Goal: Register for event/course

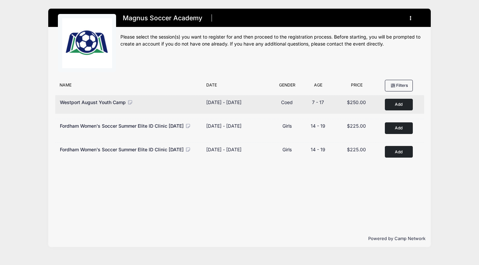
click at [411, 105] on button "Add to Cart" at bounding box center [399, 105] width 28 height 12
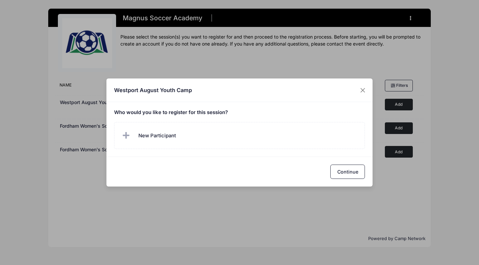
click at [235, 113] on h5 "Who would you like to register for this session?" at bounding box center [239, 113] width 251 height 6
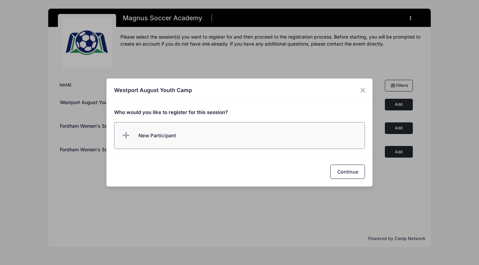
click at [195, 133] on label "New Participant" at bounding box center [239, 135] width 251 height 27
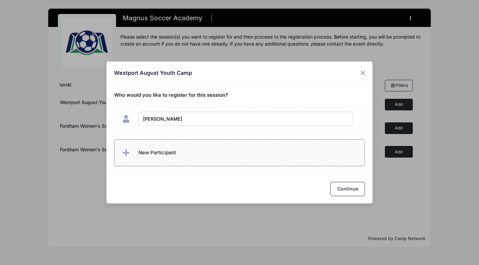
type input "Gabriella bilodeau"
checkbox input "true"
click at [359, 196] on div "Continue" at bounding box center [239, 189] width 266 height 30
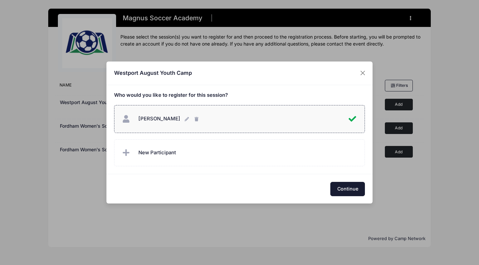
click at [352, 188] on button "Continue" at bounding box center [347, 189] width 35 height 14
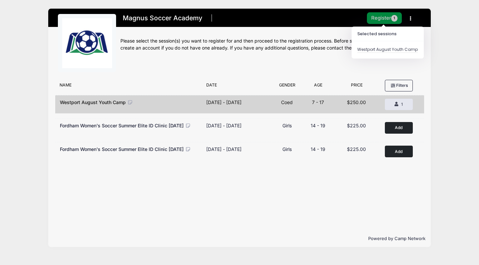
click at [383, 18] on button "Register 1" at bounding box center [384, 18] width 35 height 12
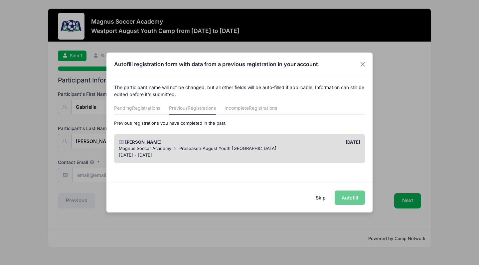
click at [206, 153] on div "[DATE] - [DATE]" at bounding box center [240, 155] width 242 height 7
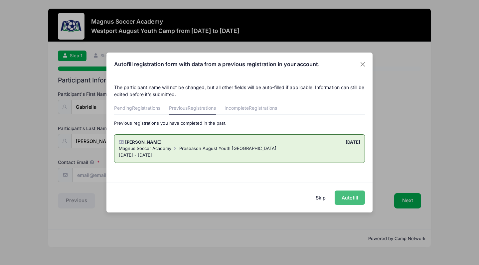
click at [345, 204] on button "Autofill" at bounding box center [350, 198] width 30 height 14
type input "[EMAIL_ADDRESS][DOMAIN_NAME]"
type input "[DATE]"
type input "[STREET_ADDRESS]"
type input "Ridgefield"
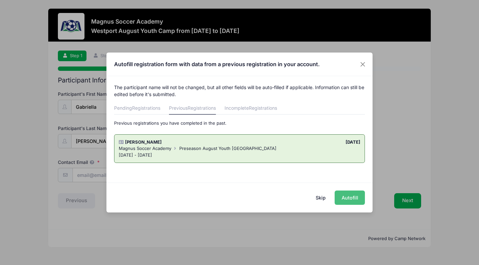
select select "CT"
type input "06877"
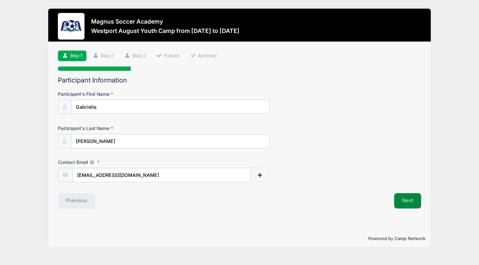
click at [409, 201] on button "Next" at bounding box center [407, 200] width 27 height 15
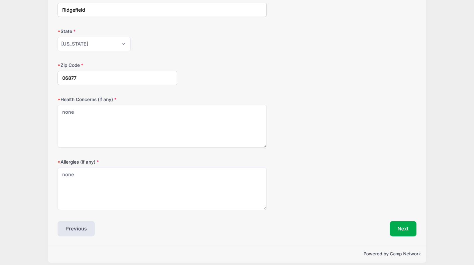
scroll to position [163, 0]
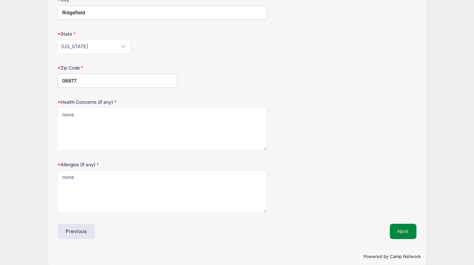
click at [397, 232] on button "Next" at bounding box center [403, 231] width 27 height 15
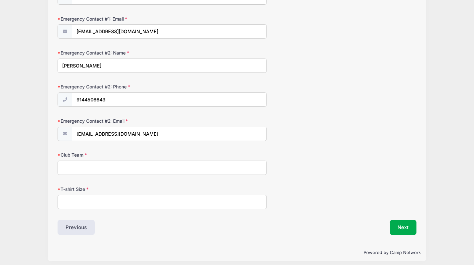
scroll to position [248, 0]
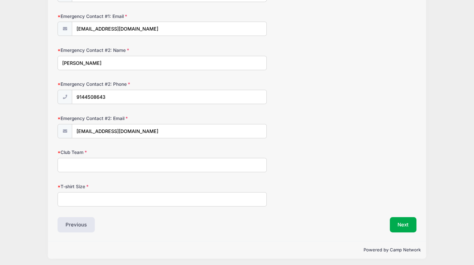
click at [257, 164] on input "Club Team" at bounding box center [162, 165] width 209 height 14
type input "CFC 2013 ECNL"
click at [196, 192] on input "T-shirt Size" at bounding box center [162, 199] width 209 height 14
type input "YM"
click at [413, 222] on button "Next" at bounding box center [403, 224] width 27 height 15
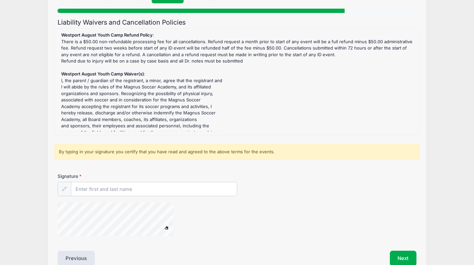
scroll to position [56, 0]
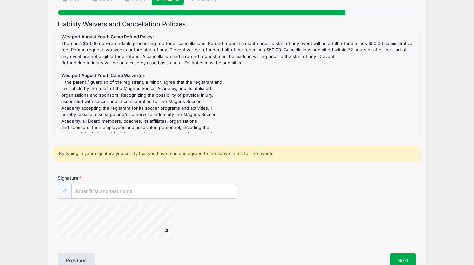
click at [176, 190] on input "Signature" at bounding box center [154, 191] width 166 height 14
click at [33, 221] on div "Magnus Soccer Academy Westport August Youth Camp from [DATE] to [DATE] Exit Ste…" at bounding box center [237, 123] width 454 height 359
click at [182, 215] on div at bounding box center [124, 221] width 133 height 35
click at [142, 246] on div "Liability Waivers and Cancellation Policies Westport August Youth Camp Refund P…" at bounding box center [237, 143] width 359 height 247
click at [125, 189] on input "[PERSON_NAME]" at bounding box center [154, 191] width 166 height 14
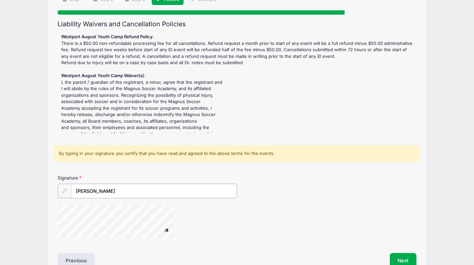
type input "[PERSON_NAME]"
click at [132, 246] on div "Liability Waivers and Cancellation Policies Westport August Youth Camp Refund P…" at bounding box center [237, 143] width 359 height 247
click at [407, 257] on button "Next" at bounding box center [403, 259] width 27 height 15
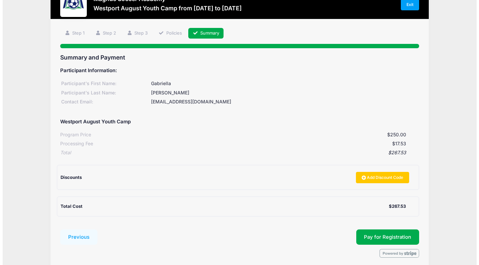
scroll to position [47, 0]
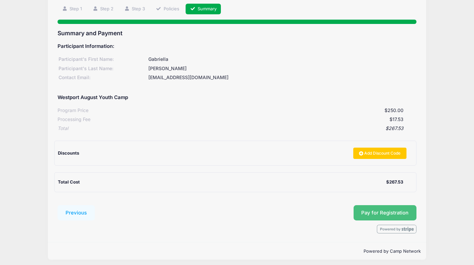
click at [395, 210] on span "Pay for Registration" at bounding box center [384, 213] width 47 height 6
